Goal: Task Accomplishment & Management: Use online tool/utility

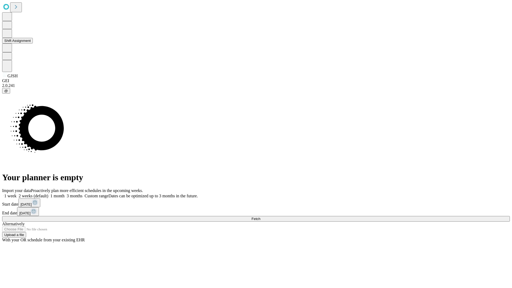
click at [33, 43] on button "Shift Assignment" at bounding box center [17, 41] width 31 height 6
